Goal: Communication & Community: Share content

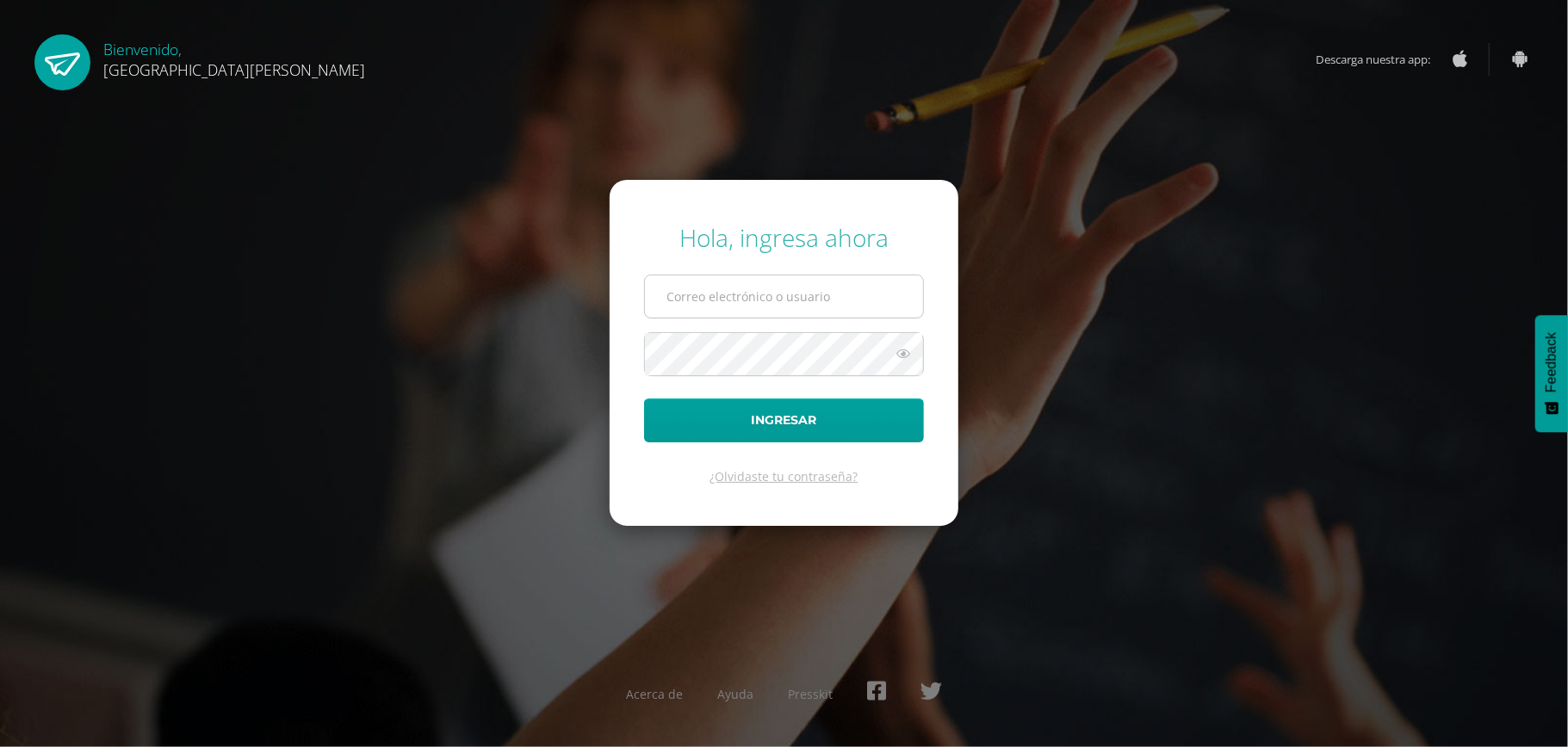
click at [721, 293] on input "text" at bounding box center [784, 296] width 278 height 42
type input "[EMAIL_ADDRESS][DOMAIN_NAME]"
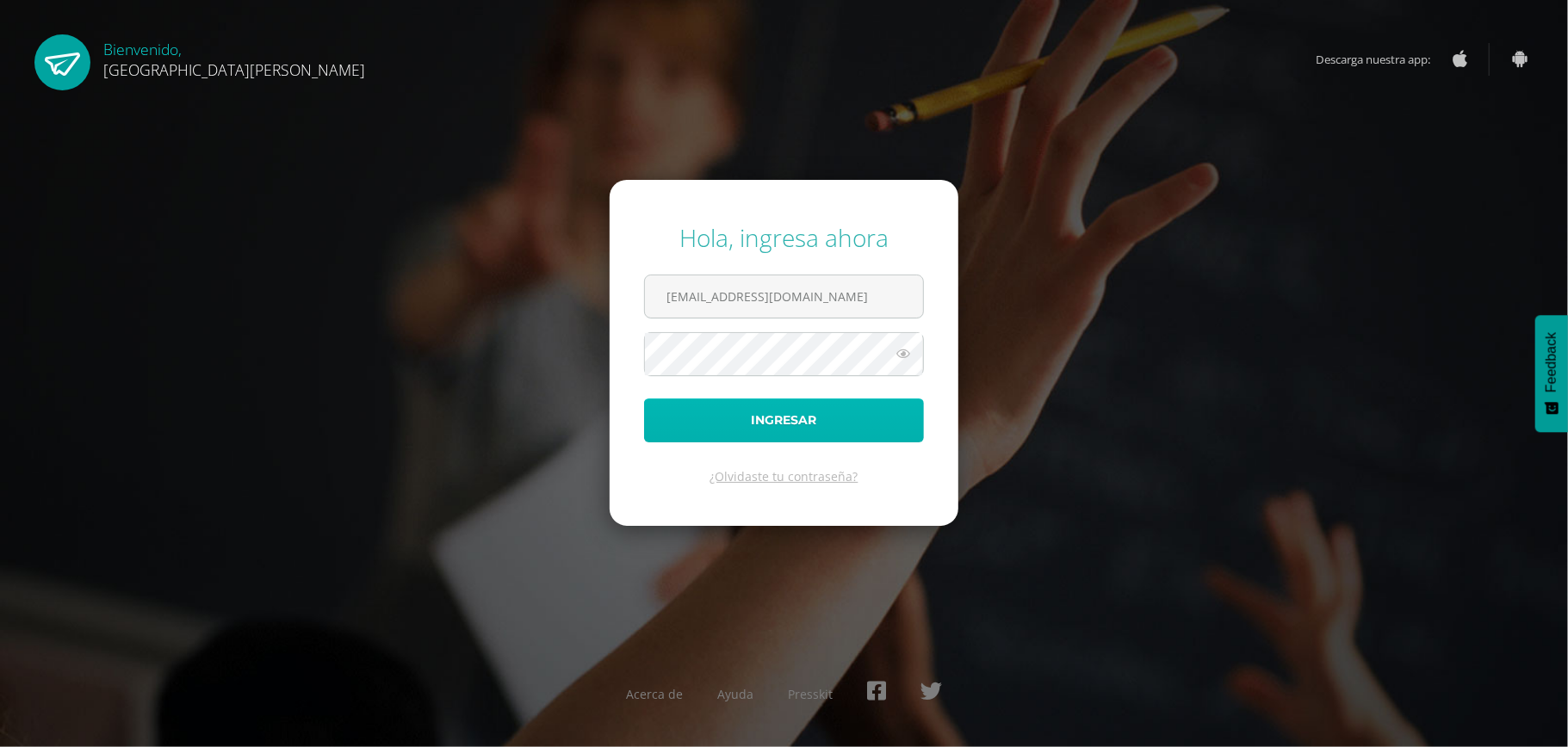
click at [745, 417] on button "Ingresar" at bounding box center [784, 420] width 280 height 44
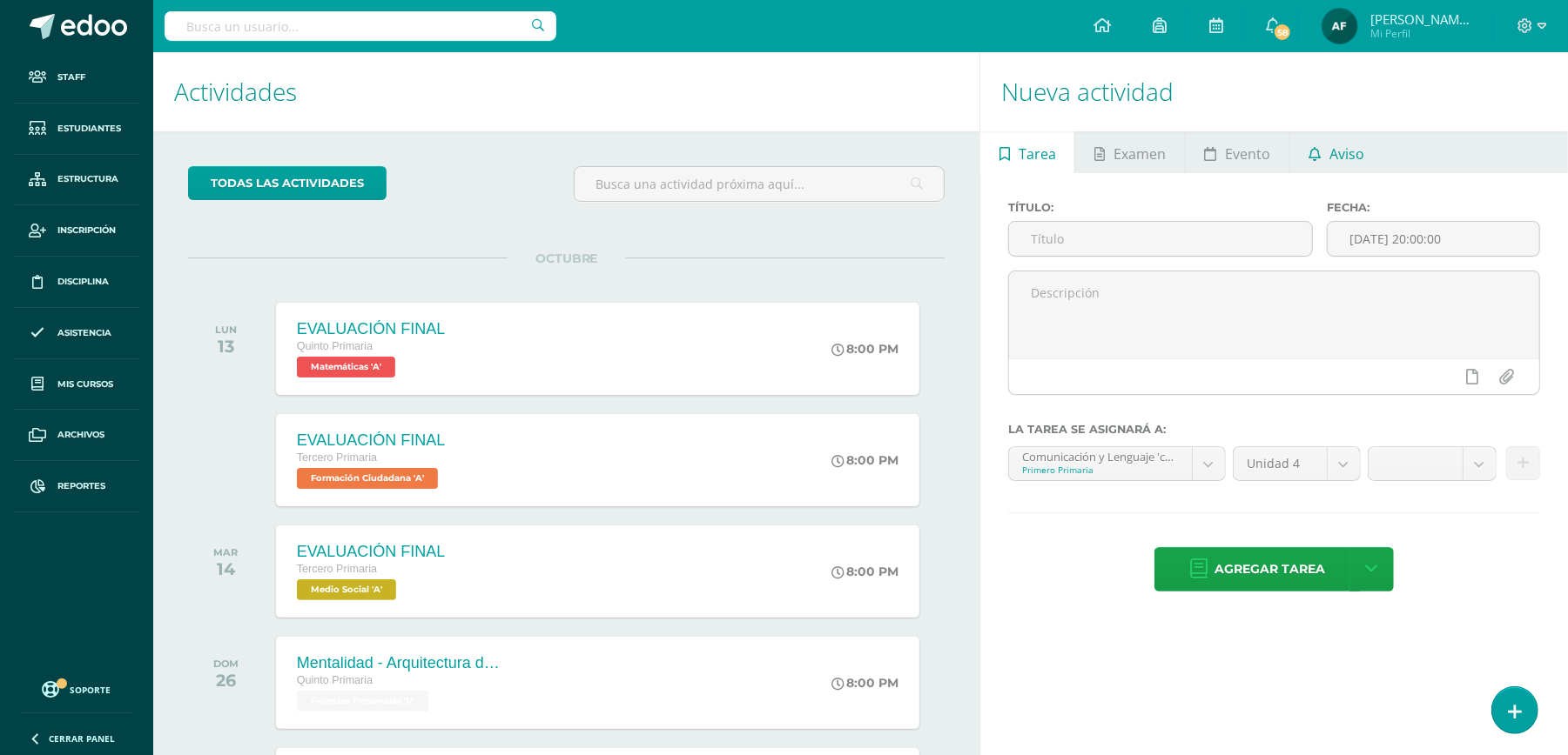
click at [1329, 150] on span "Aviso" at bounding box center [1346, 154] width 35 height 41
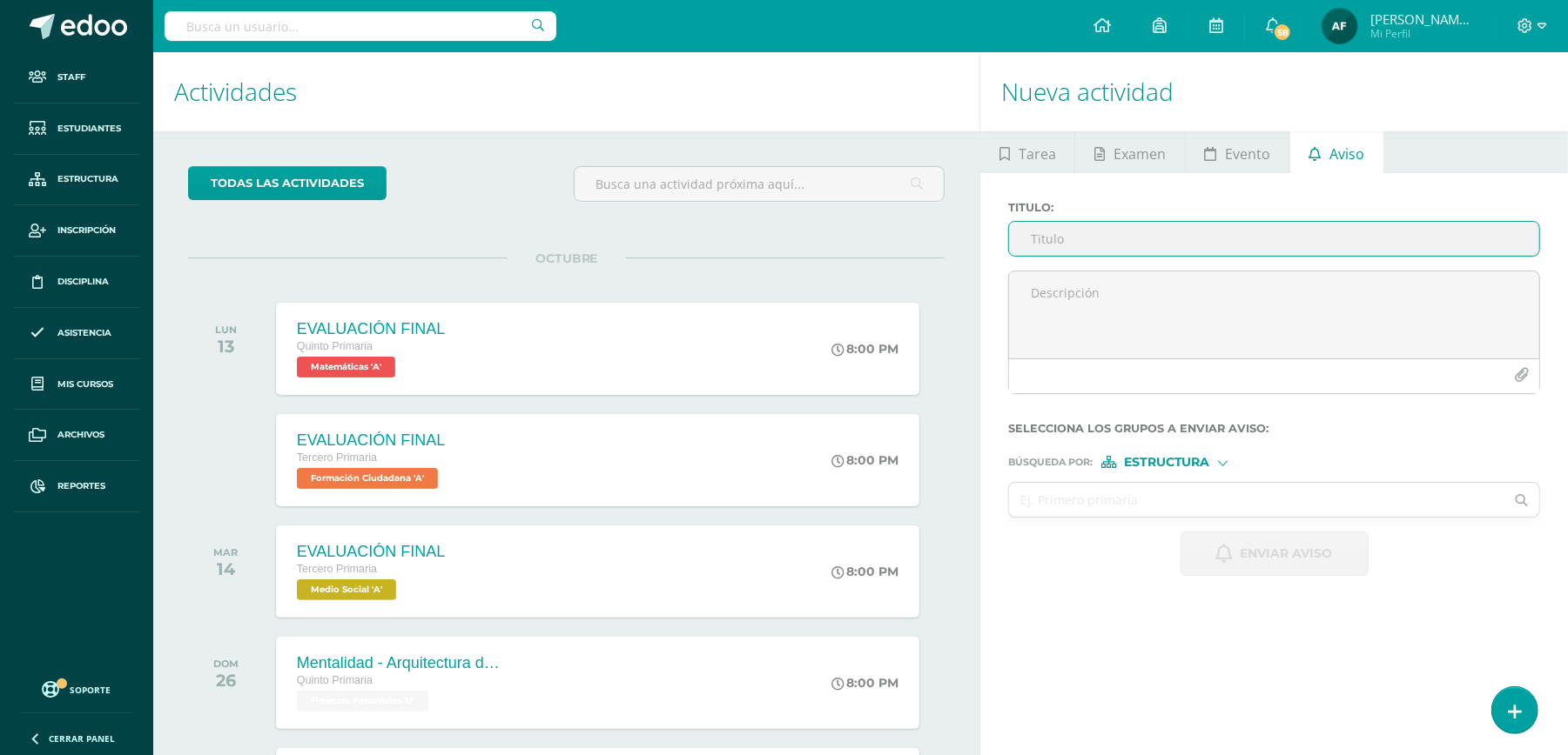
click at [1114, 231] on input "Titulo :" at bounding box center [1274, 239] width 530 height 34
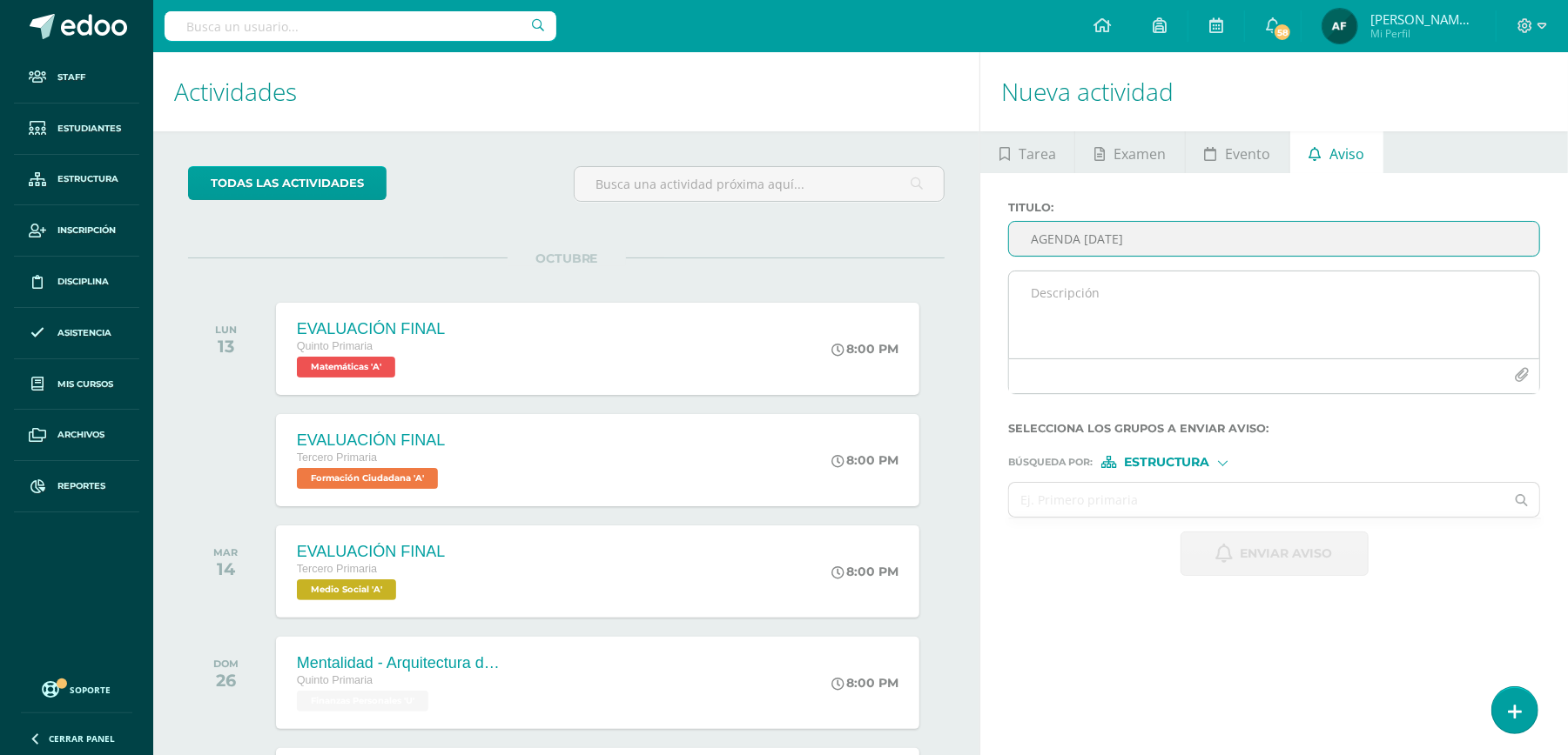
type input "AGENDA 10 DE OCTUBRE"
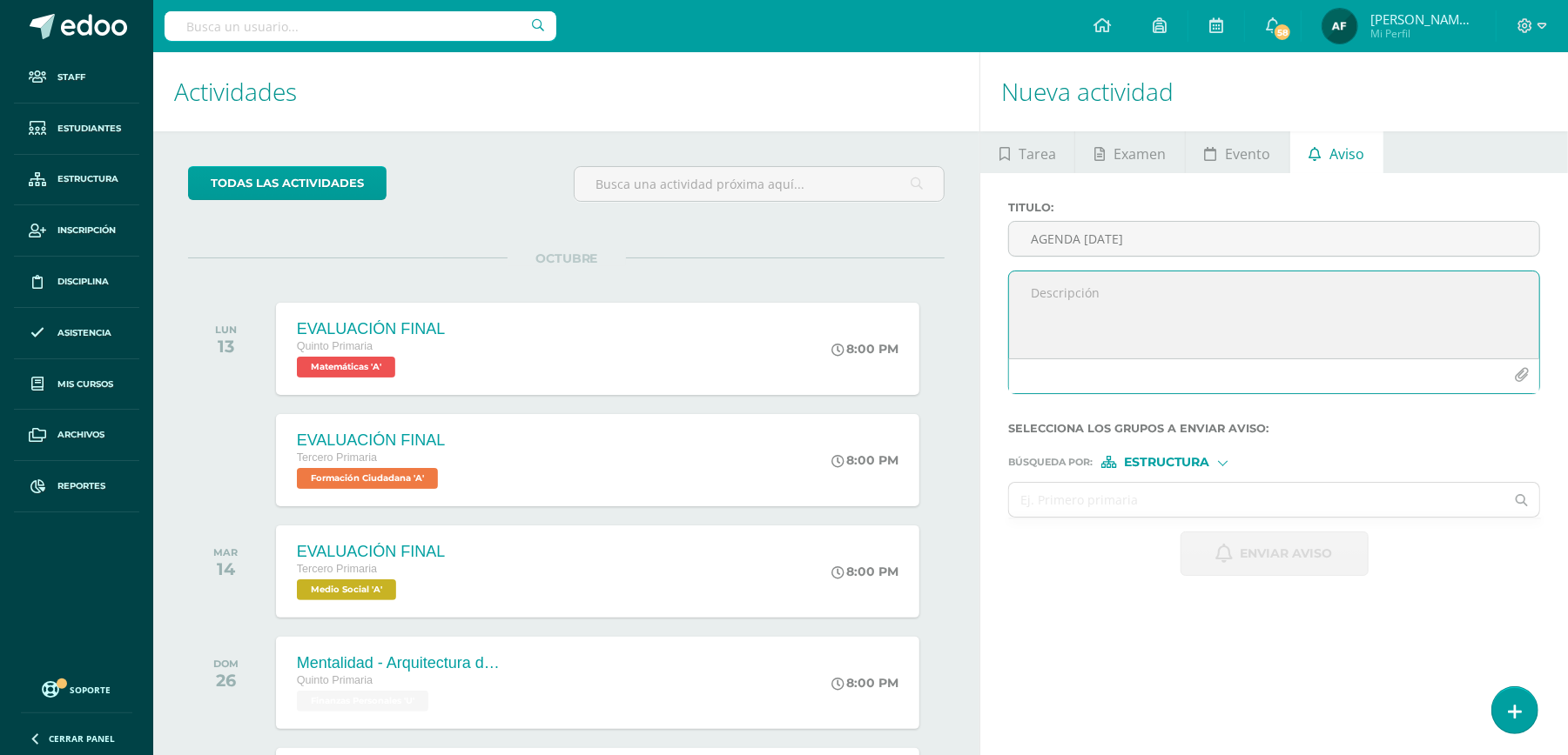
click at [1130, 293] on textarea at bounding box center [1274, 314] width 530 height 87
type textarea "."
click at [1521, 372] on icon "button" at bounding box center [1521, 376] width 14 height 14
click at [1525, 376] on icon "button" at bounding box center [1521, 376] width 14 height 14
click at [1518, 369] on icon "button" at bounding box center [1521, 376] width 14 height 14
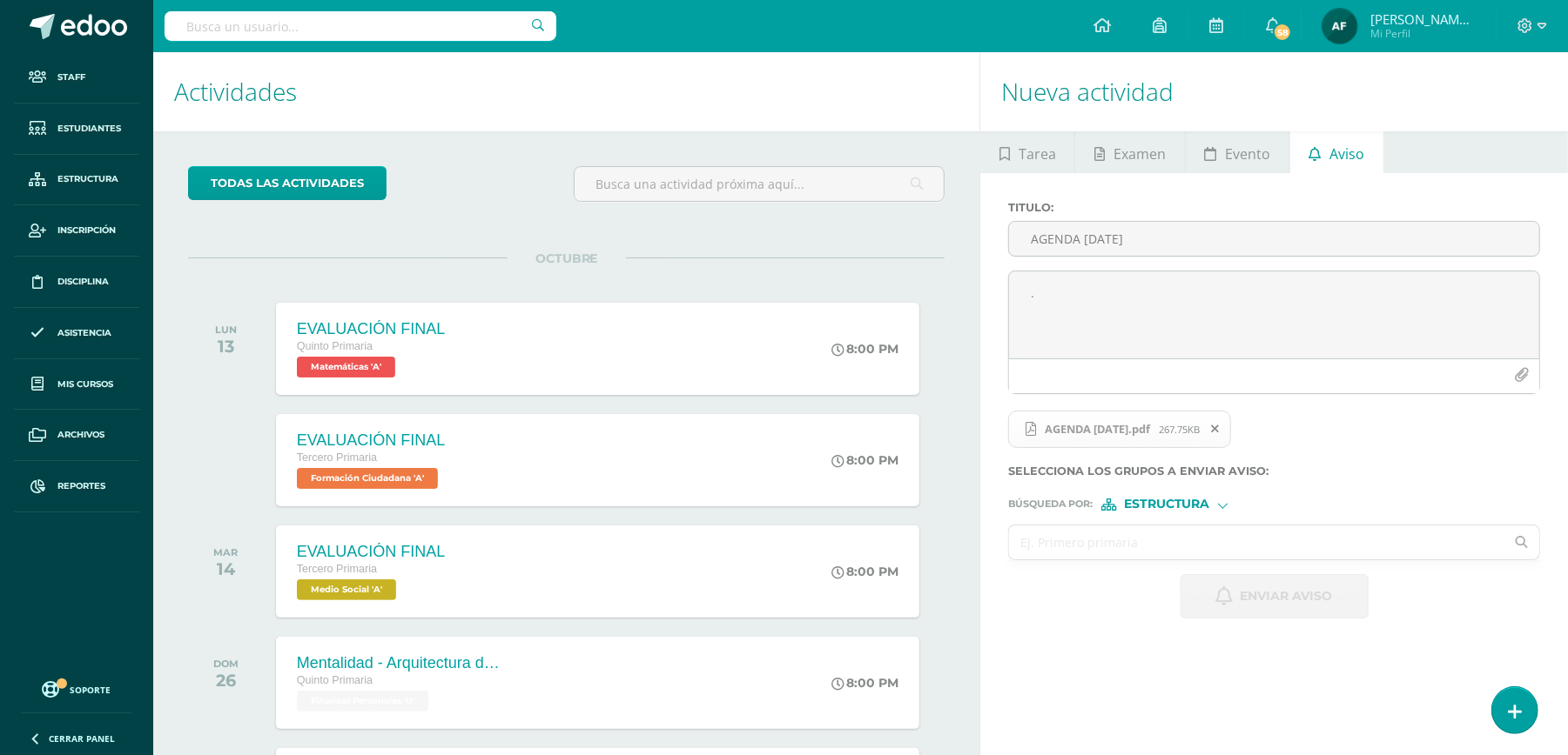
click at [1203, 541] on input "text" at bounding box center [1257, 542] width 496 height 34
type input "tdos"
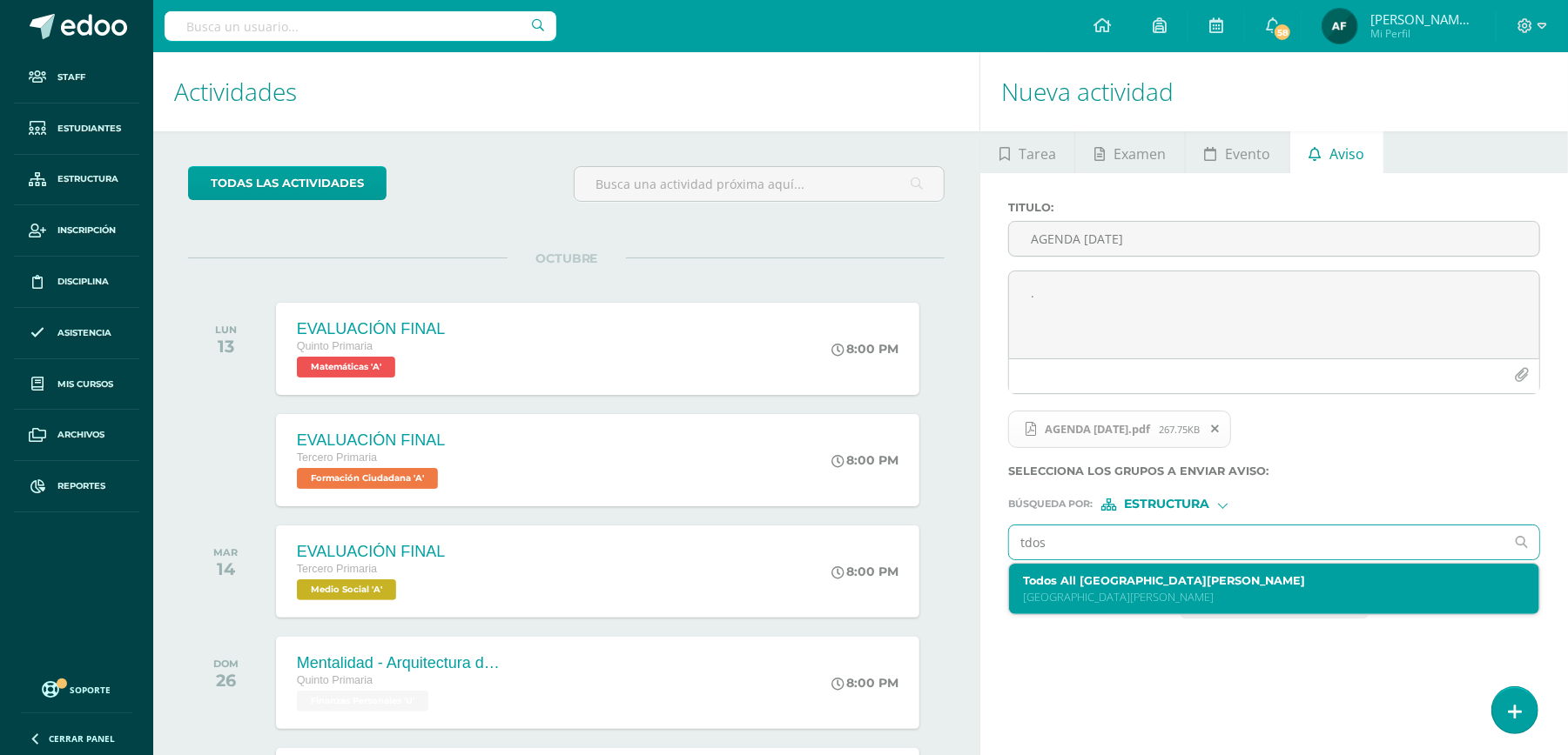
click at [1235, 589] on div "Todos All Colegio School Colegio María de Fátima Colegio María de Fátima" at bounding box center [1263, 590] width 480 height 31
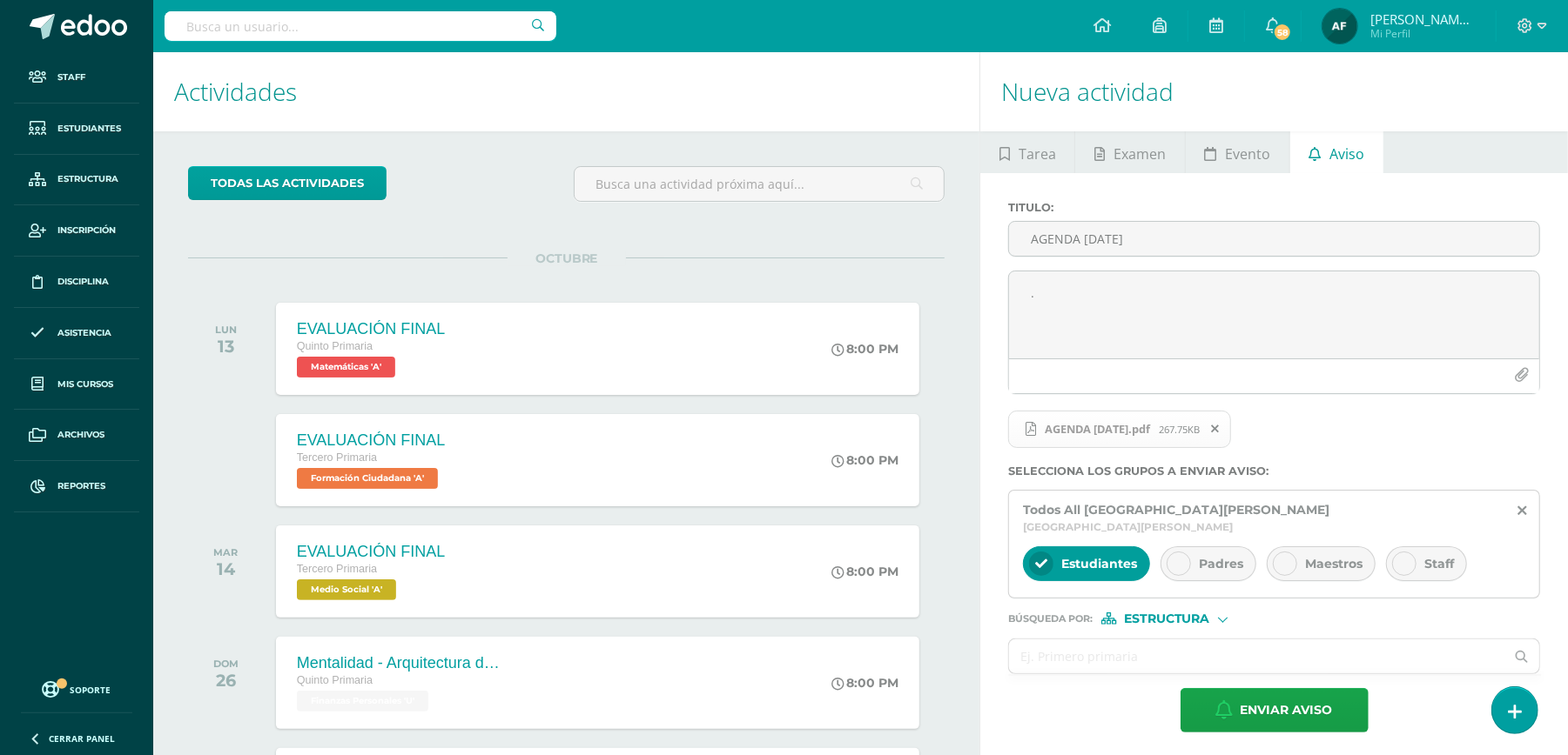
click at [1308, 556] on span "Maestros" at bounding box center [1334, 563] width 58 height 15
click at [1057, 547] on div "Estudiantes" at bounding box center [1086, 564] width 127 height 35
click at [1410, 558] on icon at bounding box center [1404, 564] width 13 height 13
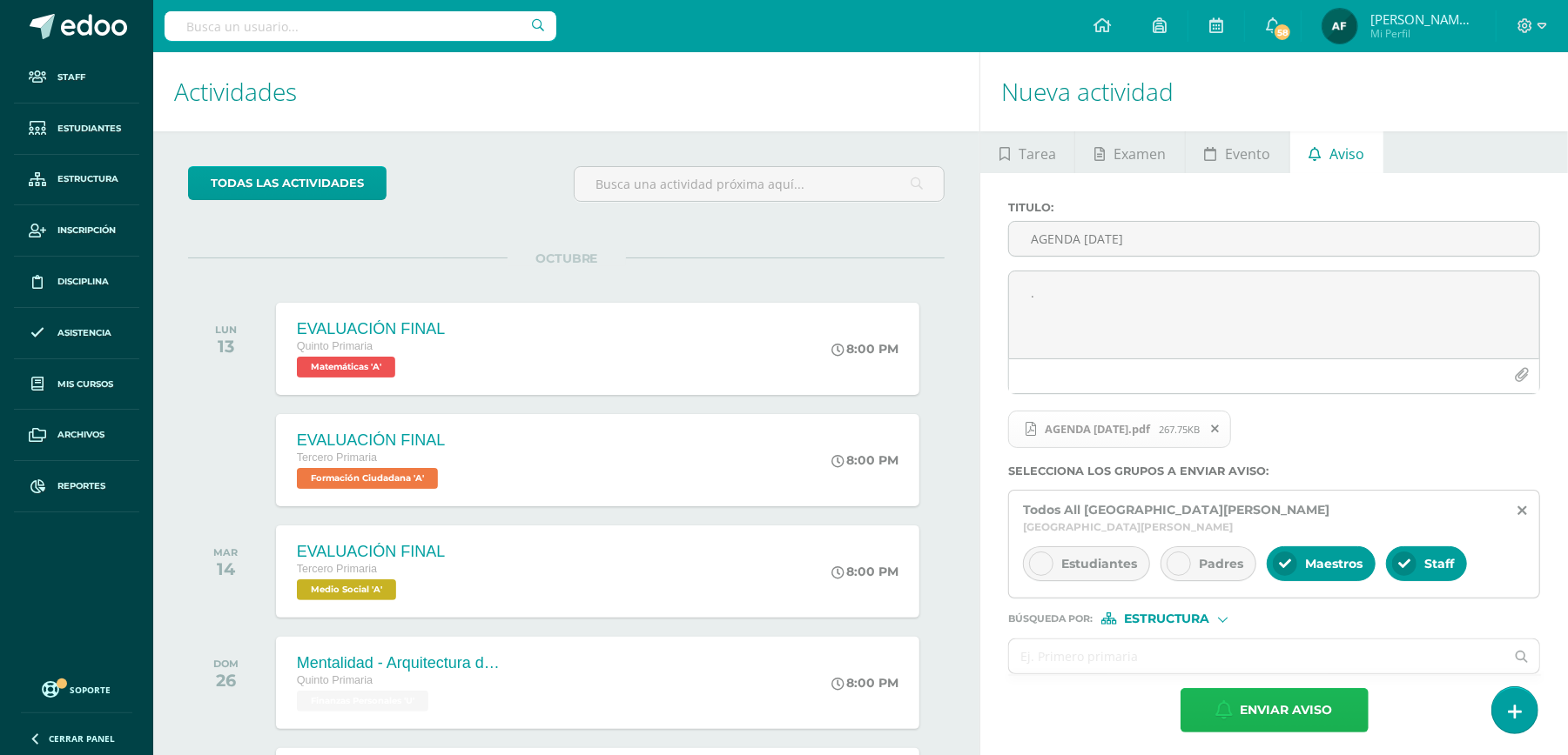
click at [1282, 697] on span "Enviar aviso" at bounding box center [1286, 710] width 92 height 42
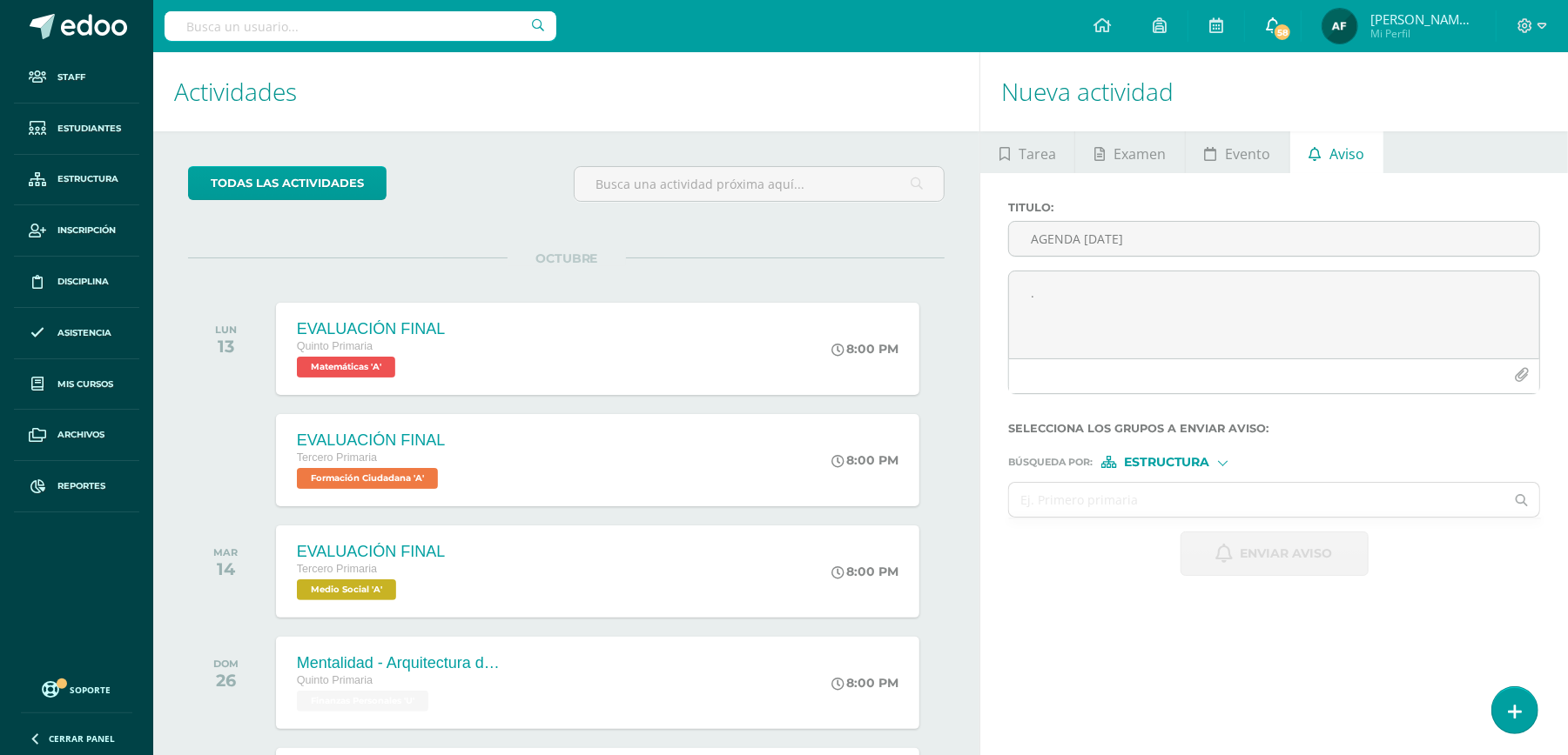
click at [1280, 26] on icon at bounding box center [1272, 24] width 14 height 15
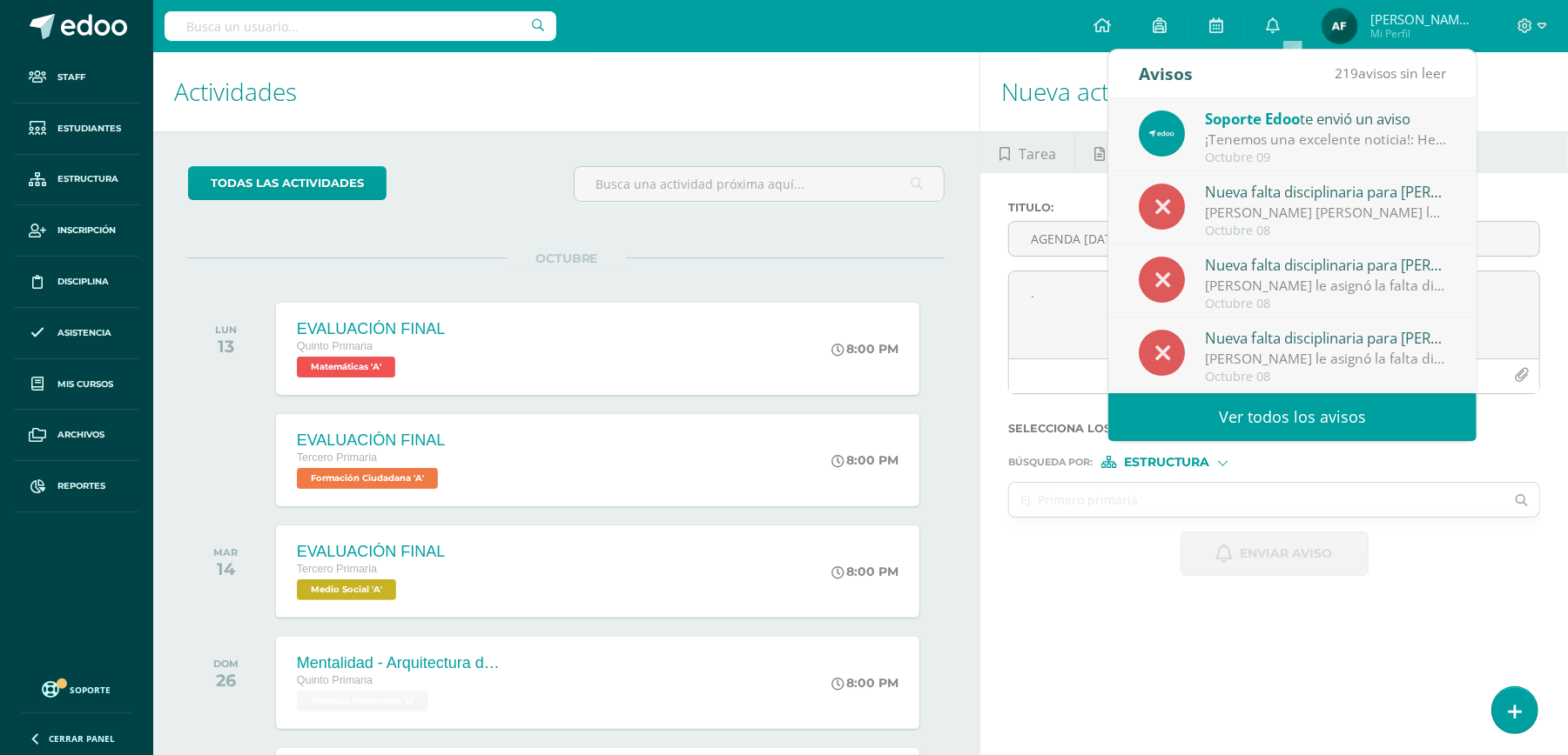
click at [1381, 136] on div "¡Tenemos una excelente noticia!: Hemos lanzado Edoo Finance, el nuevo módulo qu…" at bounding box center [1326, 140] width 242 height 20
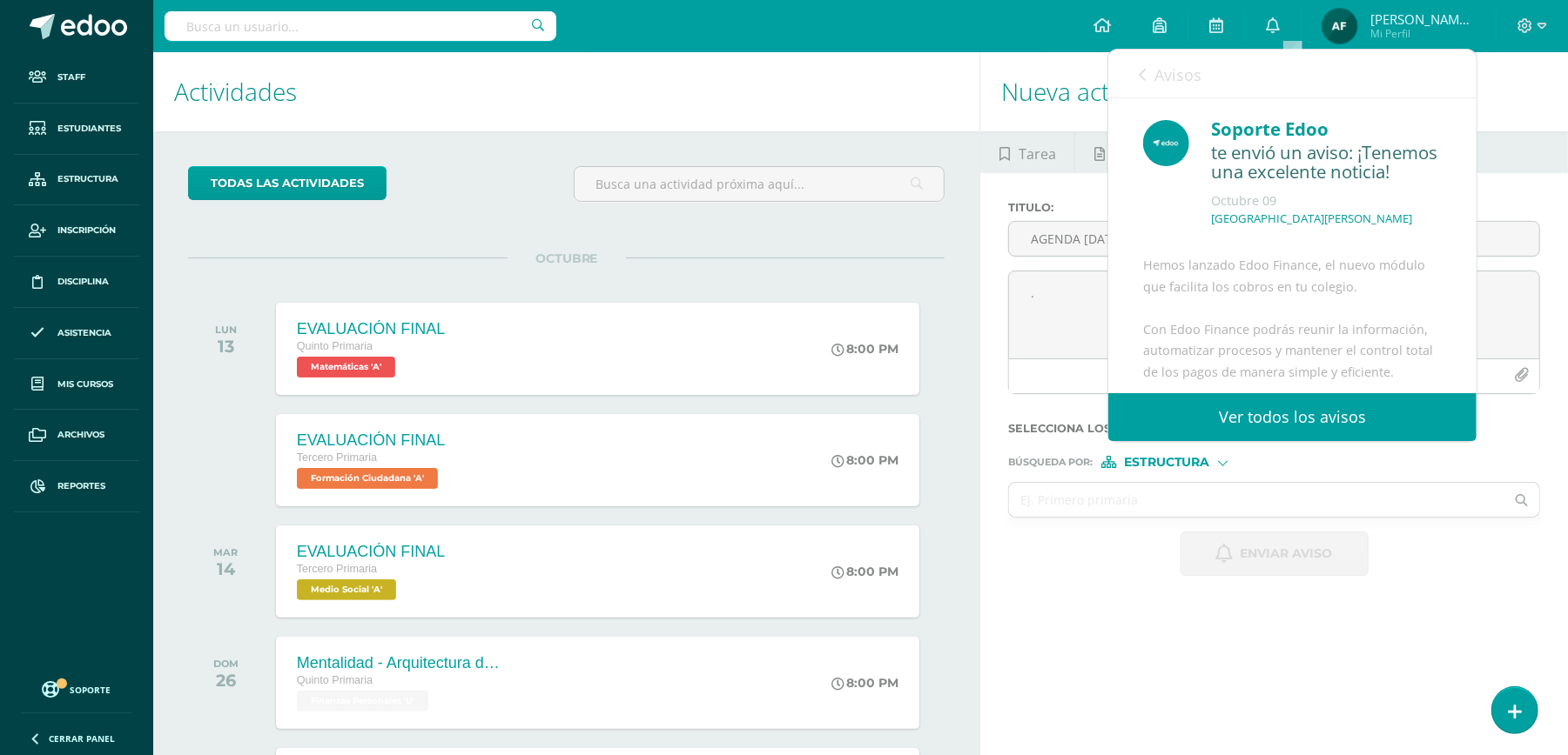
click at [1521, 204] on label "Titulo :" at bounding box center [1274, 207] width 532 height 13
click at [1521, 222] on input "AGENDA 10 DE OCTUBRE" at bounding box center [1274, 239] width 530 height 34
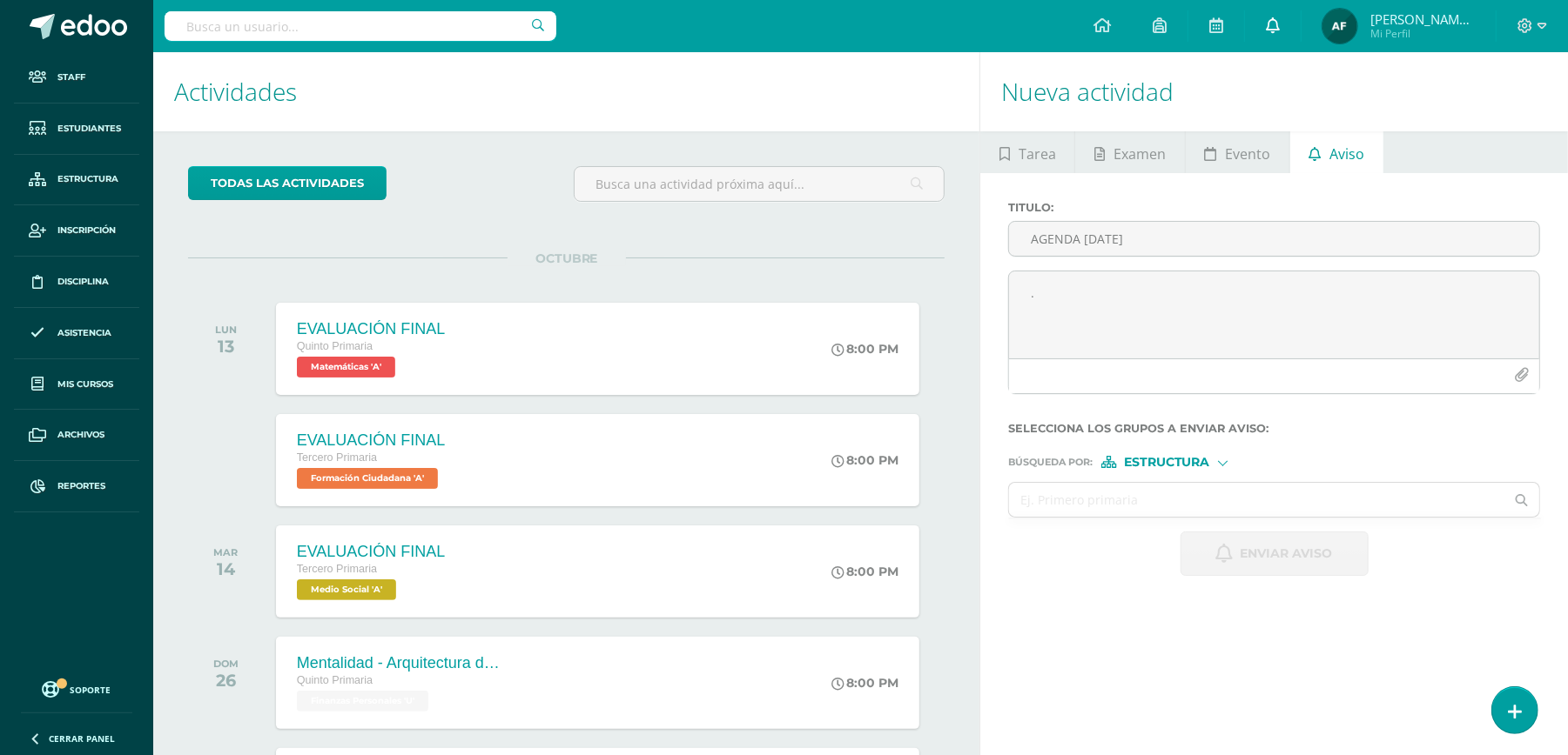
click at [1280, 18] on icon at bounding box center [1272, 24] width 14 height 15
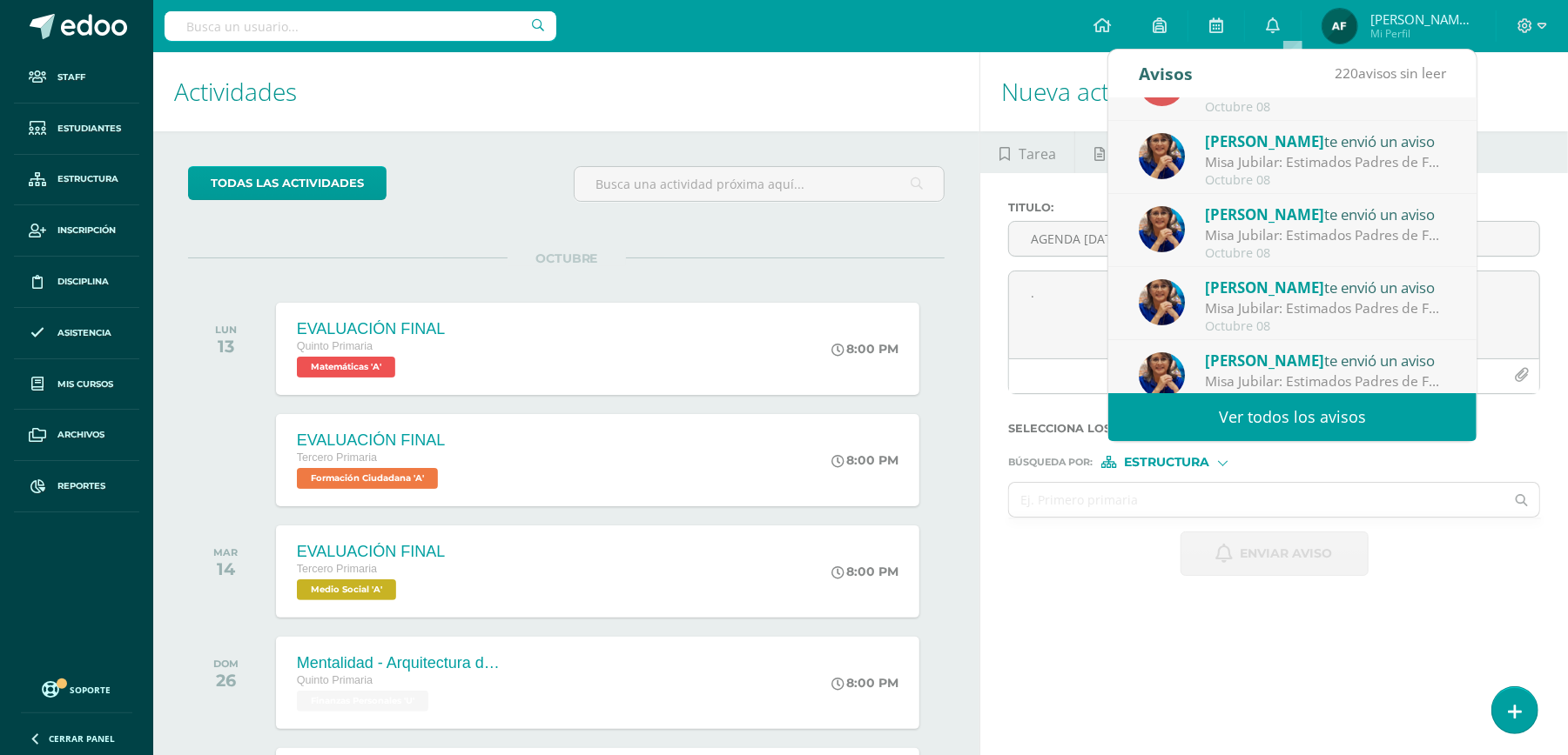
scroll to position [289, 0]
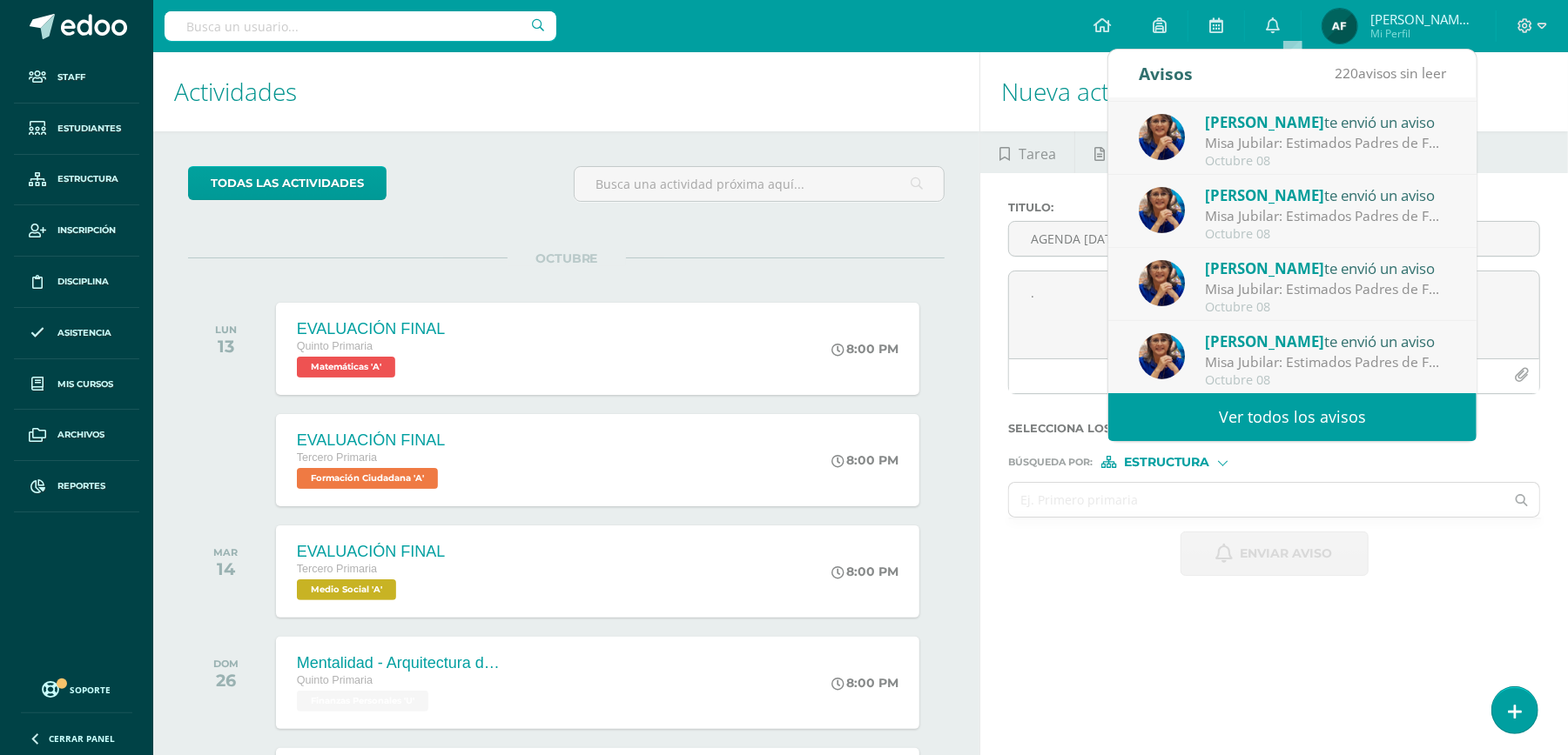
click at [1355, 416] on link "Ver todos los avisos" at bounding box center [1292, 417] width 369 height 48
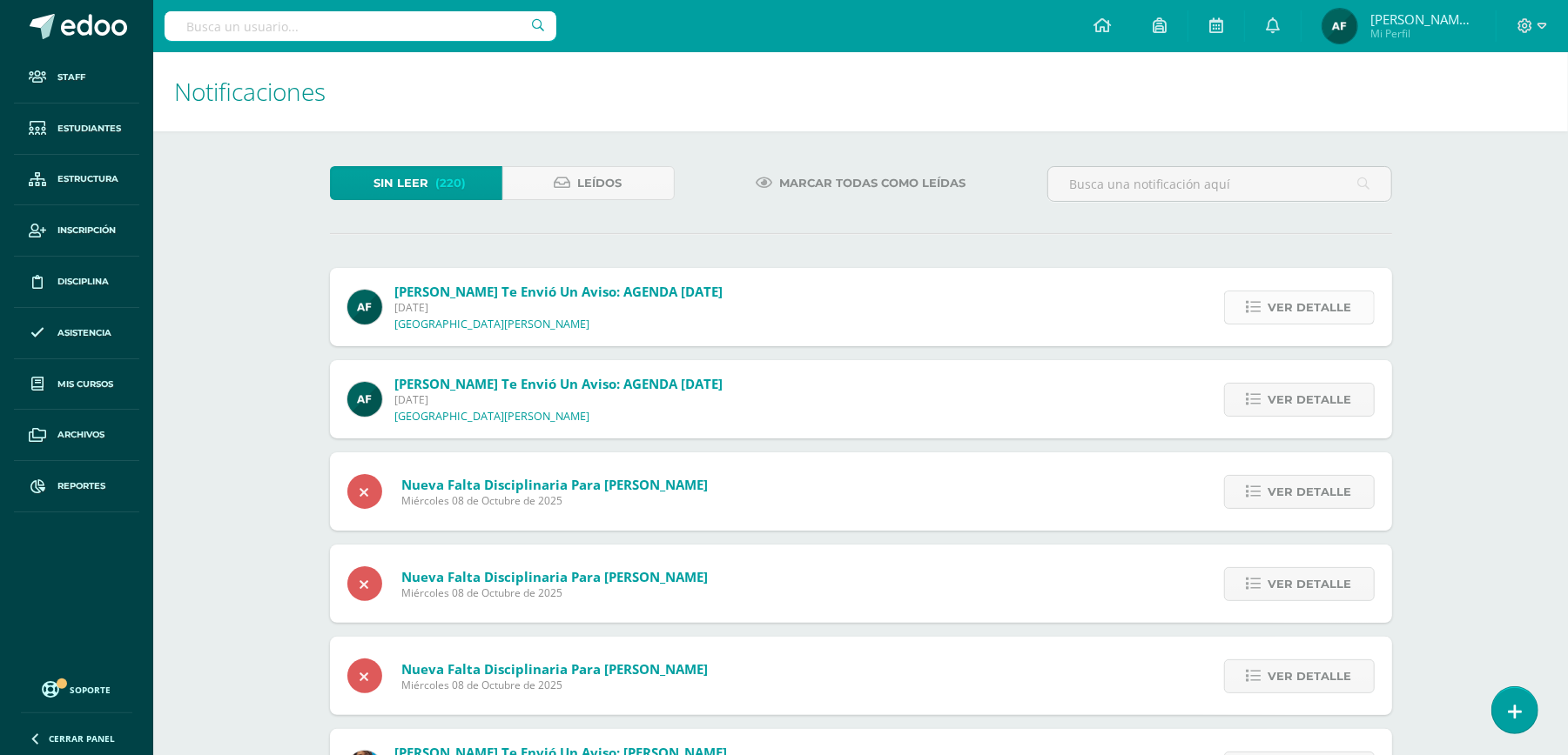
click at [1317, 308] on span "Ver detalle" at bounding box center [1309, 308] width 84 height 32
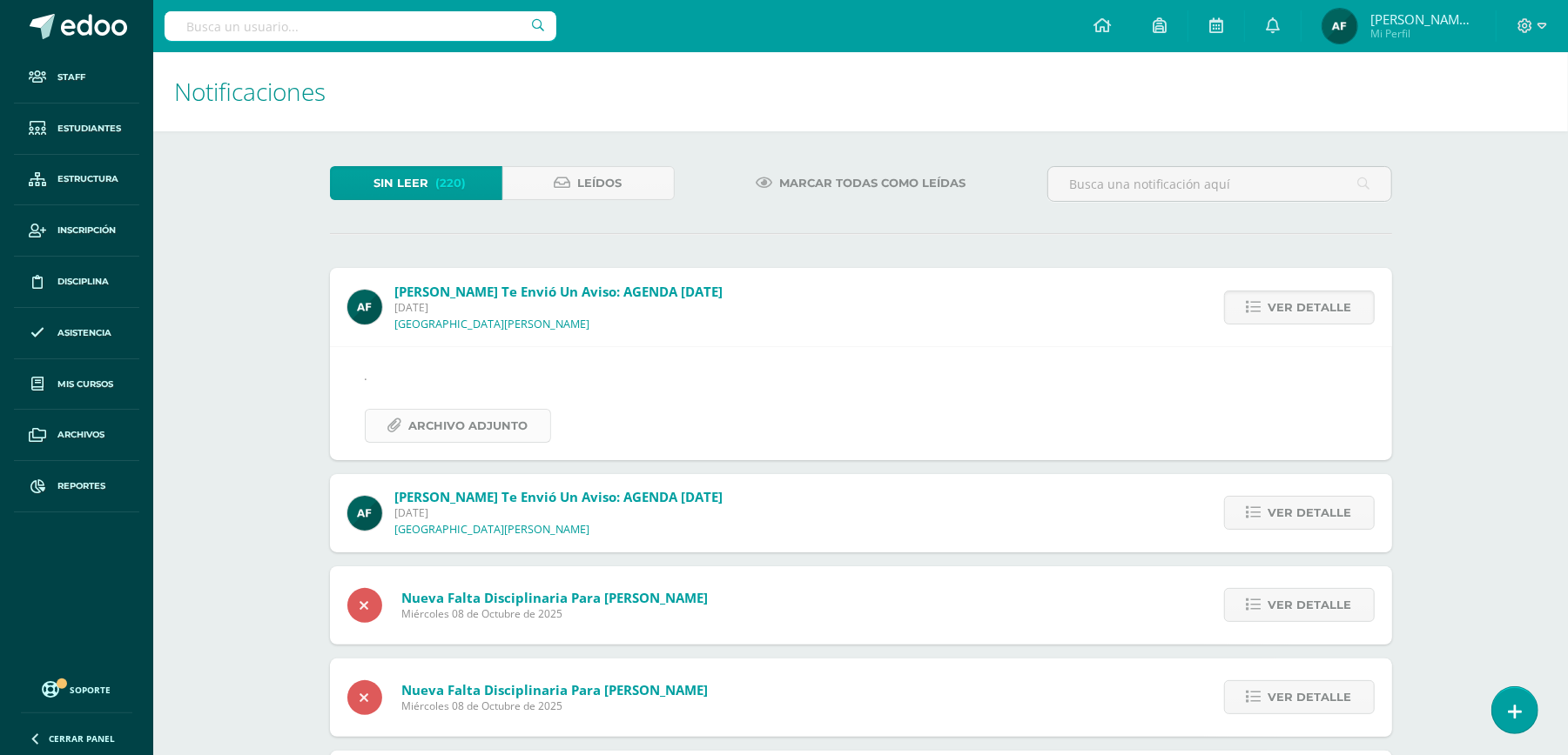
click at [496, 423] on span "Archivo Adjunto" at bounding box center [469, 426] width 119 height 32
